Goal: Information Seeking & Learning: Find specific fact

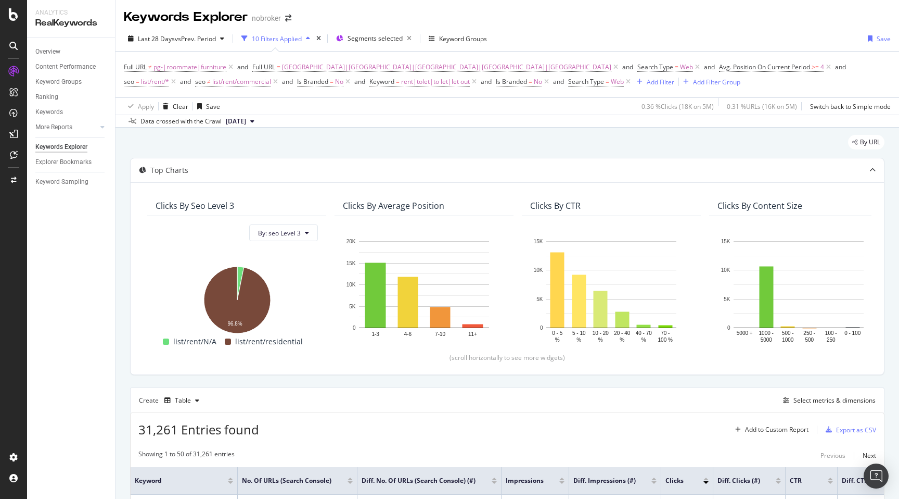
scroll to position [0, 710]
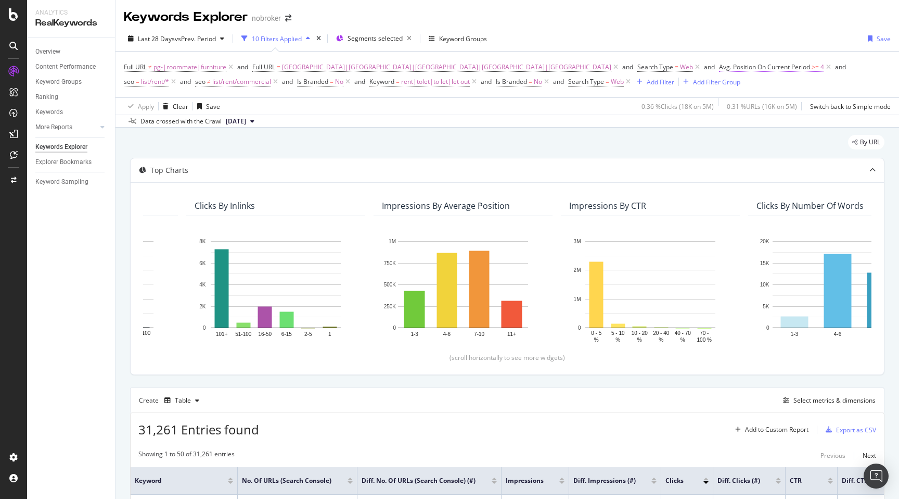
click at [812, 68] on span ">=" at bounding box center [815, 66] width 7 height 9
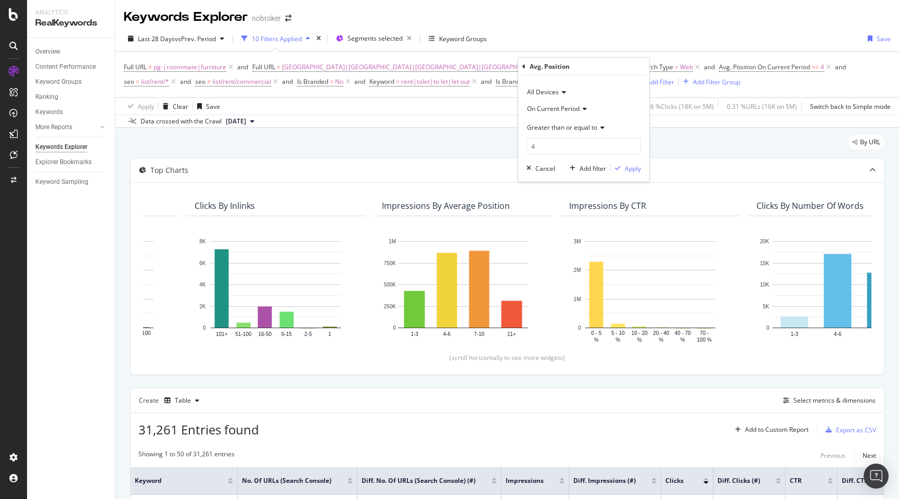
click at [552, 128] on span "Greater than or equal to" at bounding box center [562, 127] width 70 height 9
click at [563, 225] on div "Between" at bounding box center [584, 230] width 111 height 14
drag, startPoint x: 549, startPoint y: 153, endPoint x: 514, endPoint y: 145, distance: 35.6
click at [514, 145] on body "Analytics RealKeywords Overview Content Performance Keyword Groups Ranking Keyw…" at bounding box center [449, 249] width 899 height 499
type input "7"
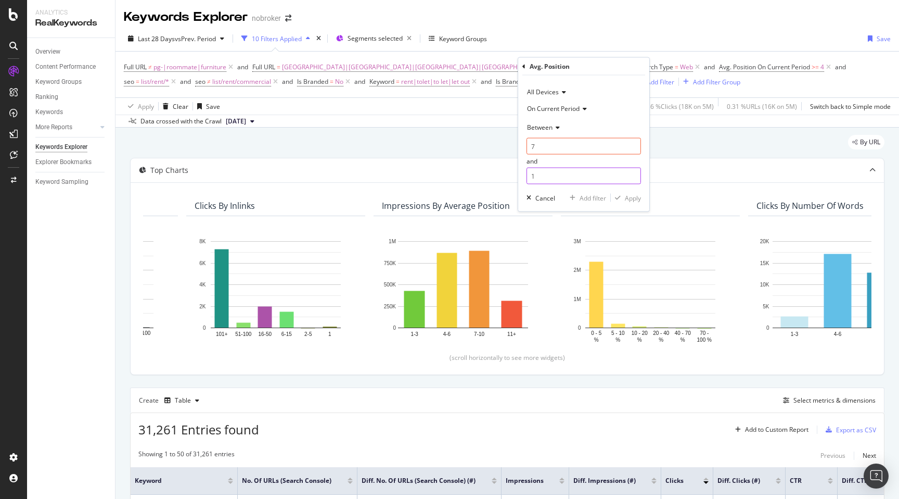
click at [552, 173] on input "1" at bounding box center [584, 176] width 115 height 17
type input "10"
click at [628, 198] on div "Apply" at bounding box center [633, 197] width 16 height 9
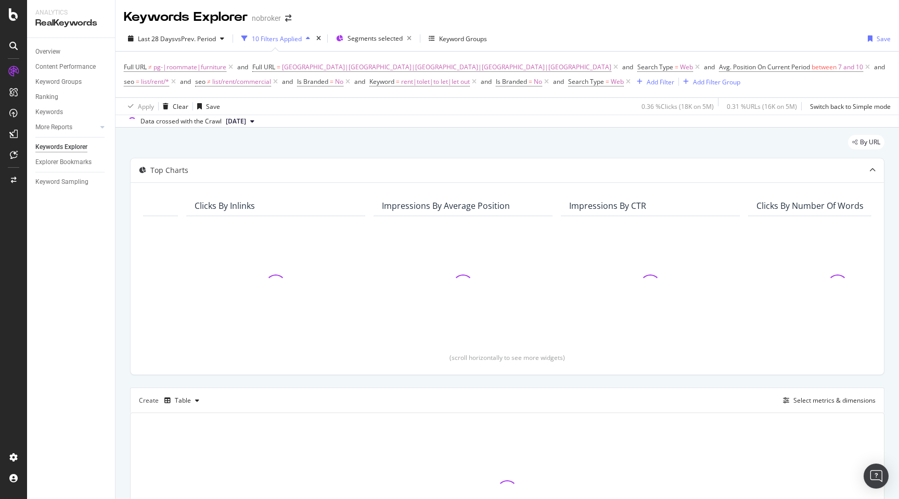
click at [121, 303] on div "By URL Top Charts Clicks By seo Level 3 By: seo Level 3 Clicks By Average Posit…" at bounding box center [508, 366] width 784 height 477
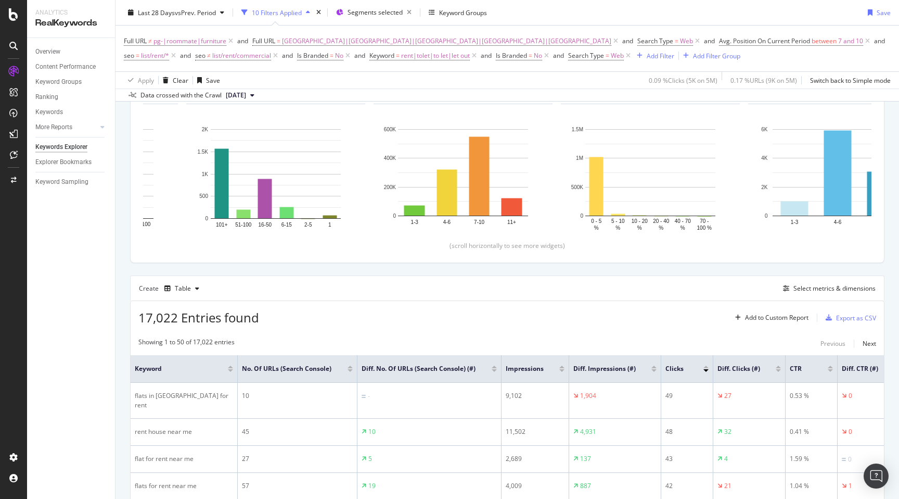
scroll to position [218, 0]
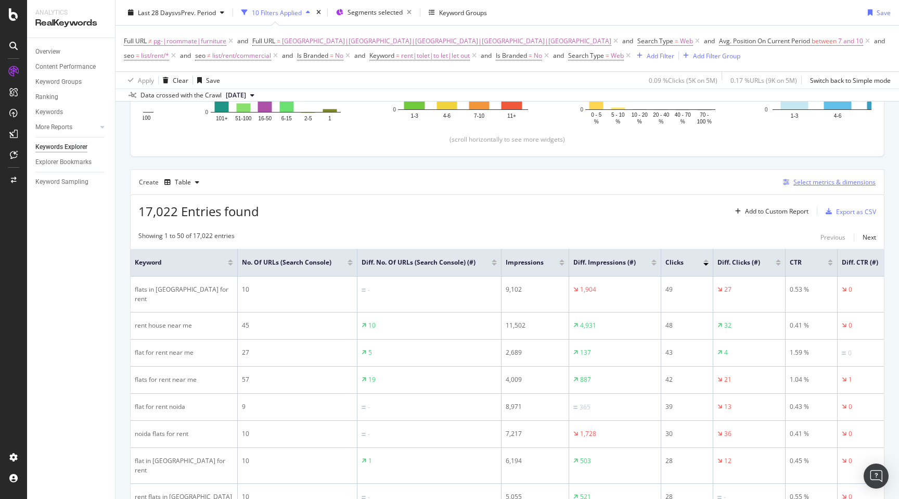
click at [827, 184] on div "Select metrics & dimensions" at bounding box center [835, 181] width 82 height 9
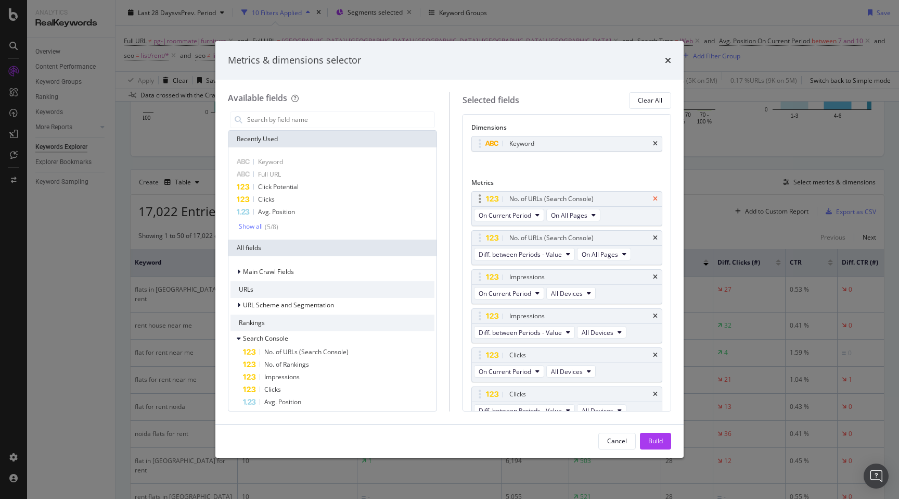
click at [654, 200] on icon "times" at bounding box center [655, 199] width 5 height 6
click at [655, 238] on icon "times" at bounding box center [655, 238] width 5 height 6
click at [656, 276] on icon "times" at bounding box center [655, 277] width 5 height 6
click at [654, 315] on icon "times" at bounding box center [655, 316] width 5 height 6
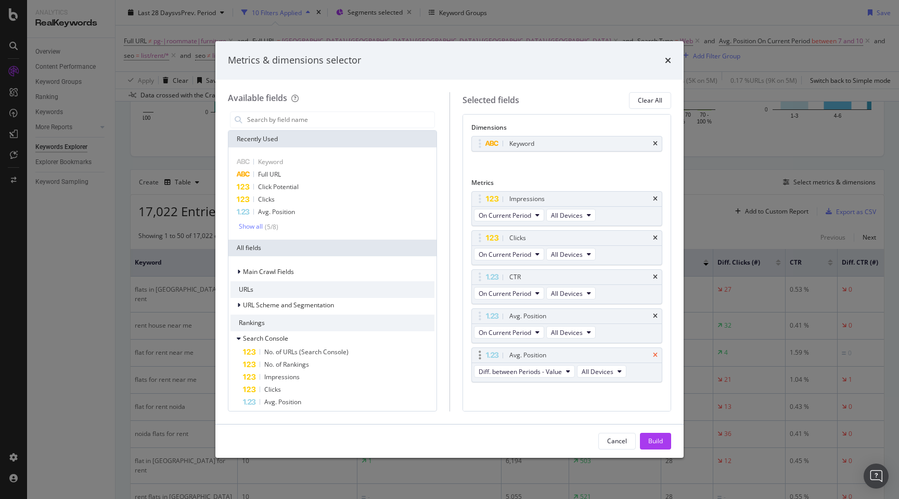
click at [656, 354] on icon "times" at bounding box center [655, 355] width 5 height 6
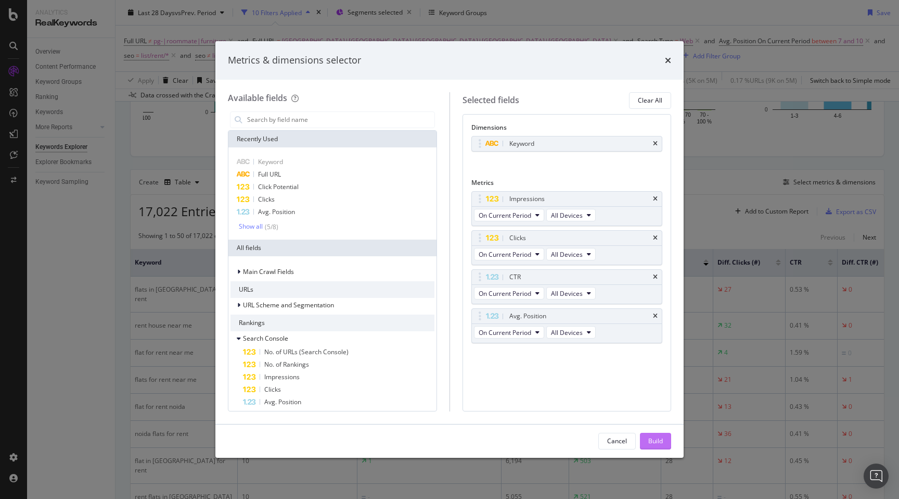
click at [650, 440] on div "Build" at bounding box center [656, 440] width 15 height 9
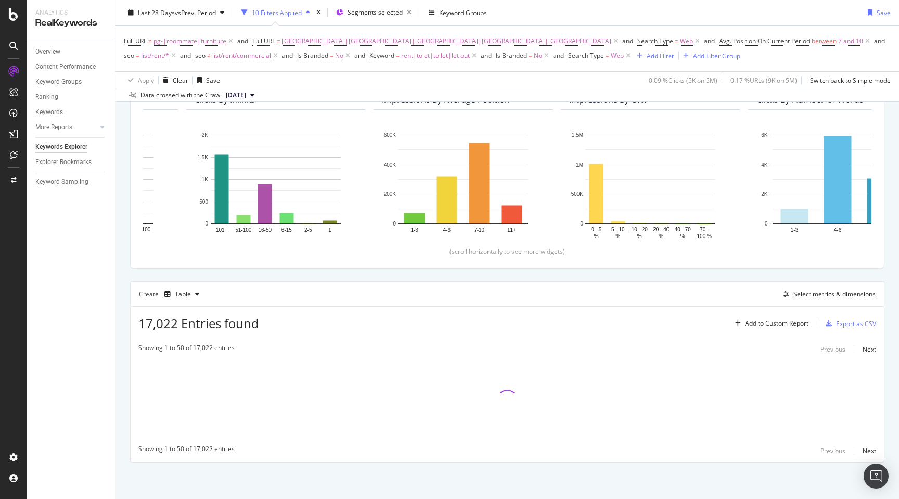
scroll to position [107, 0]
click at [123, 335] on div "By URL Top Charts Clicks By seo Level 3 By: seo Level 3 Hold CMD (⌘) while clic…" at bounding box center [508, 259] width 784 height 477
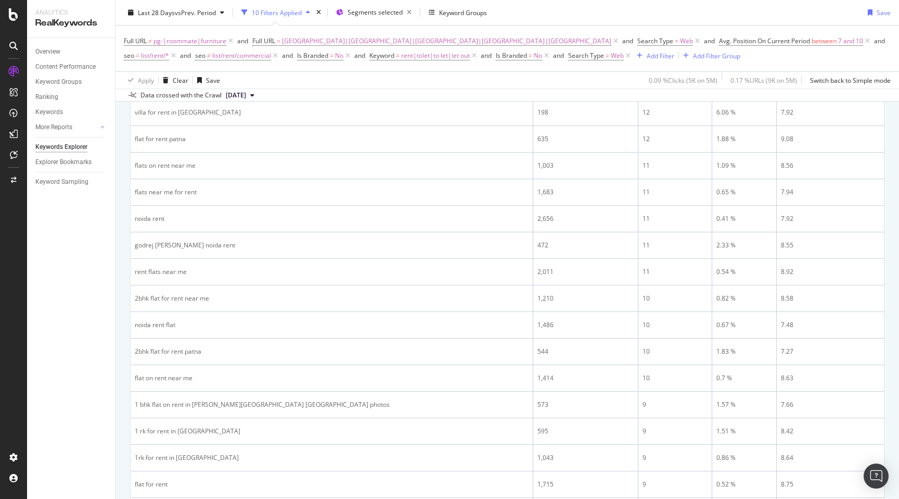
scroll to position [1025, 0]
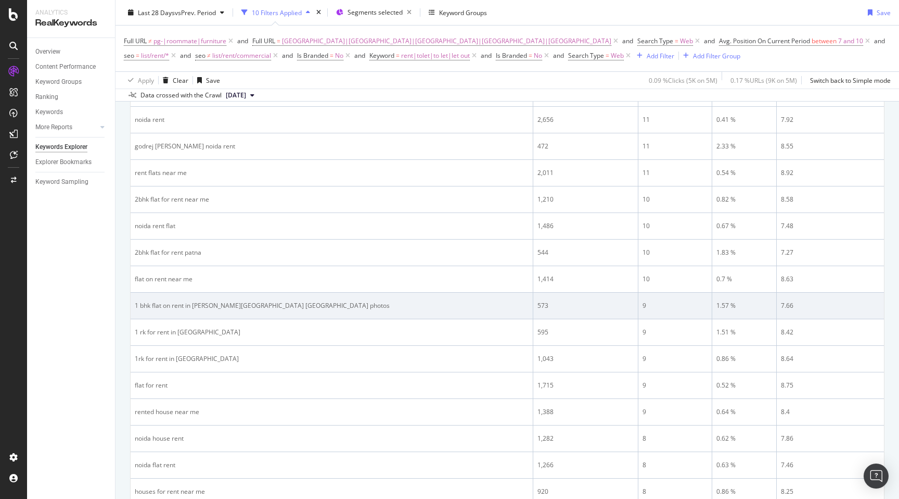
click at [160, 305] on div "1 bhk flat on rent in [PERSON_NAME][GEOGRAPHIC_DATA] [GEOGRAPHIC_DATA] photos" at bounding box center [332, 305] width 394 height 9
copy div "1 bhk flat on rent in [PERSON_NAME][GEOGRAPHIC_DATA] [GEOGRAPHIC_DATA] photos"
